Goal: Navigation & Orientation: Find specific page/section

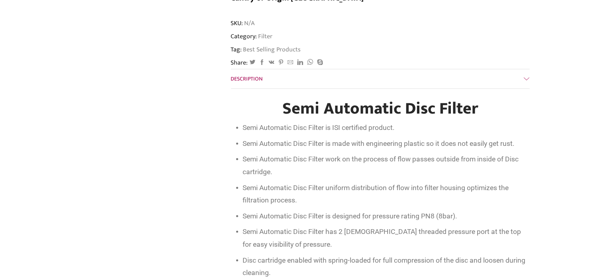
scroll to position [245, 0]
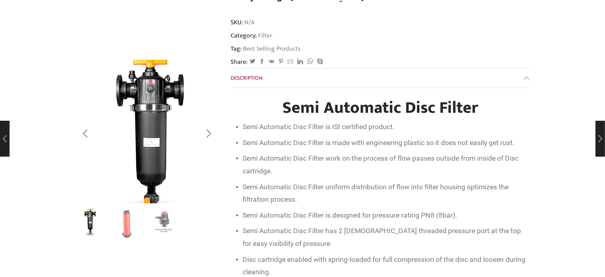
click at [141, 102] on img "1 / 3" at bounding box center [149, 142] width 199 height 199
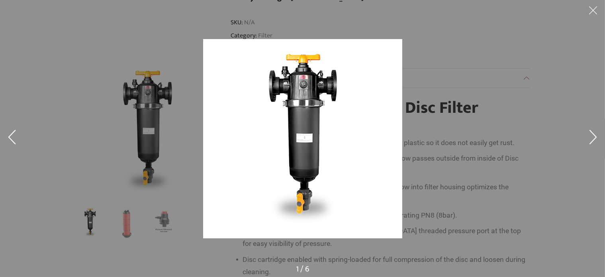
click at [325, 123] on img at bounding box center [302, 138] width 199 height 199
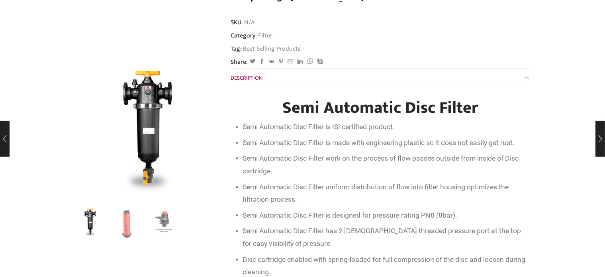
click at [325, 123] on img at bounding box center [302, 138] width 199 height 199
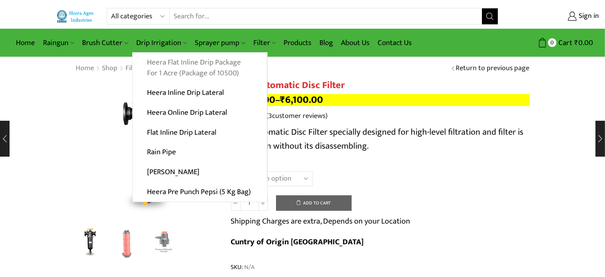
click at [184, 69] on link "Heera Flat Inline Drip Package For 1 Acre (Package of 10500)" at bounding box center [200, 68] width 134 height 31
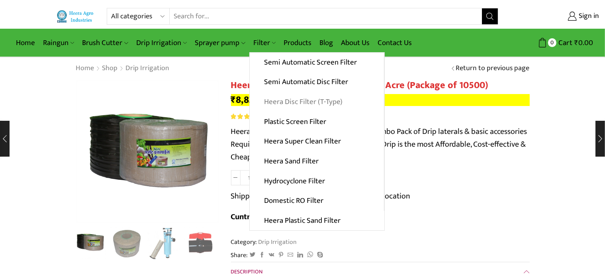
click at [299, 102] on link "Heera Disc Filter (T-Type)" at bounding box center [317, 102] width 134 height 20
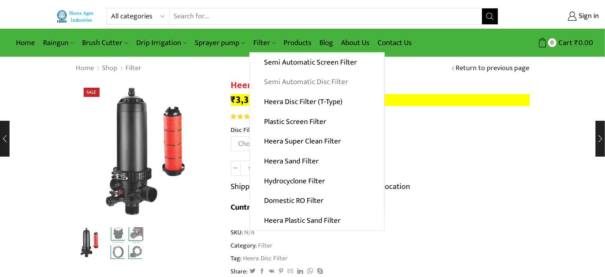
click at [292, 82] on link "Semi Automatic Disc Filter" at bounding box center [317, 82] width 134 height 20
